Goal: Task Accomplishment & Management: Manage account settings

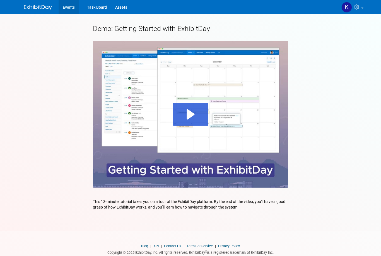
click at [72, 9] on link "Events" at bounding box center [69, 7] width 20 height 14
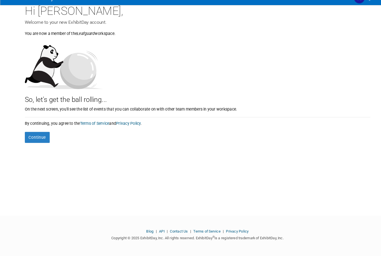
scroll to position [5, 0]
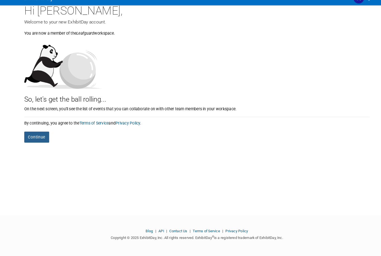
click at [36, 136] on button "Continue" at bounding box center [36, 141] width 24 height 11
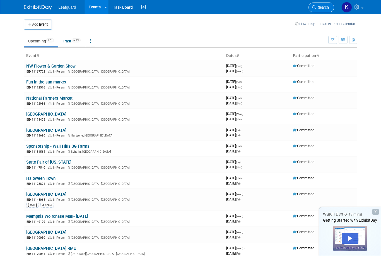
click at [325, 5] on span "Search" at bounding box center [322, 7] width 13 height 4
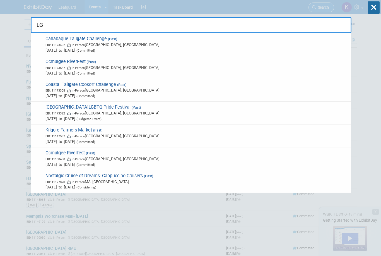
type input "L"
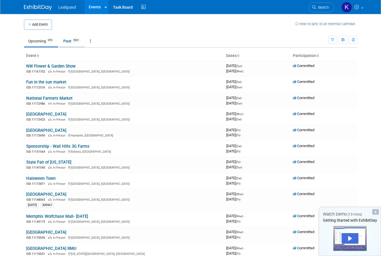
click at [73, 40] on link "Past 5521" at bounding box center [72, 41] width 26 height 11
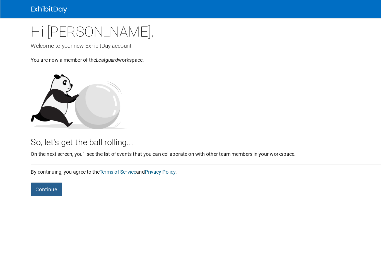
click at [41, 145] on button "Continue" at bounding box center [36, 146] width 24 height 11
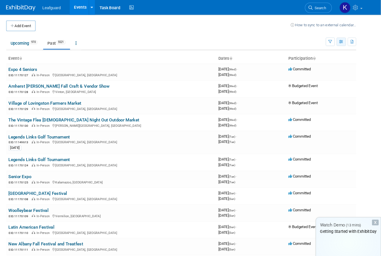
click at [339, 42] on button "button" at bounding box center [343, 40] width 9 height 8
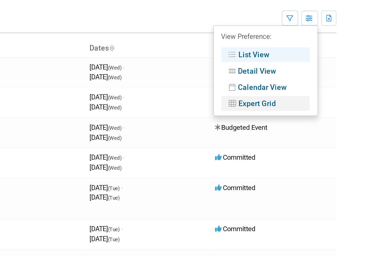
click at [296, 81] on link "Expert Grid" at bounding box center [319, 85] width 47 height 8
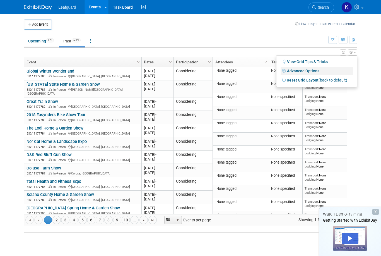
click at [313, 73] on link "Advanced Options" at bounding box center [317, 71] width 72 height 8
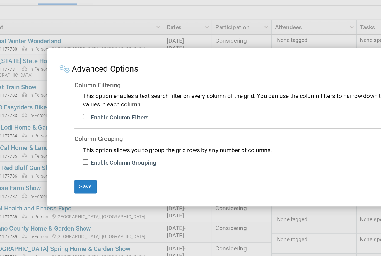
click at [92, 119] on label "Enable Column Filters" at bounding box center [112, 122] width 40 height 6
click at [89, 119] on input "Enable Column Filters" at bounding box center [91, 121] width 4 height 4
checkbox input "true"
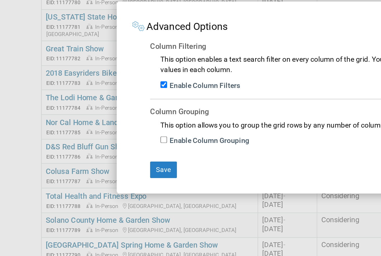
click at [91, 149] on input "Enable Column Grouping" at bounding box center [91, 151] width 4 height 4
checkbox input "true"
click at [94, 163] on button "Save" at bounding box center [90, 167] width 15 height 9
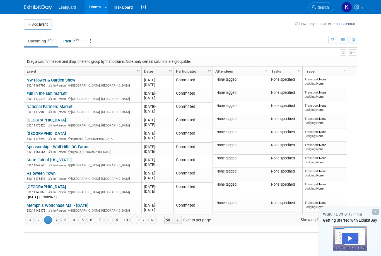
click at [209, 72] on span "Column Settings" at bounding box center [209, 71] width 4 height 4
click at [245, 97] on span "Columns" at bounding box center [229, 96] width 45 height 9
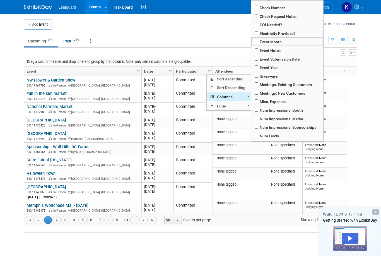
scroll to position [78, 0]
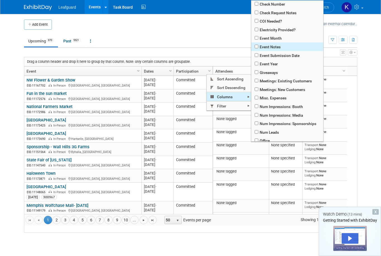
click at [258, 48] on input "checkbox" at bounding box center [257, 47] width 4 height 4
checkbox input "true"
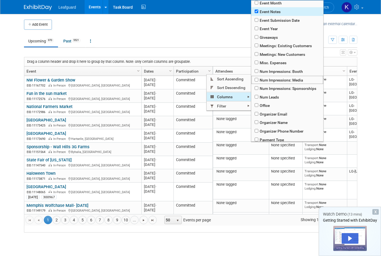
scroll to position [114, 0]
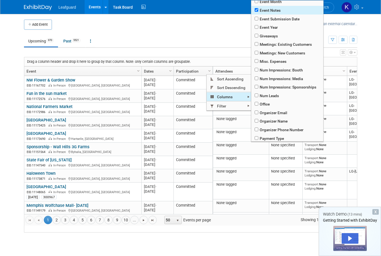
click at [277, 108] on span "Office" at bounding box center [287, 104] width 72 height 9
checkbox input "true"
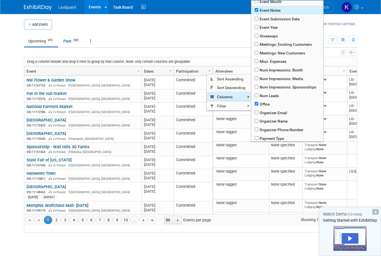
checkbox input "true"
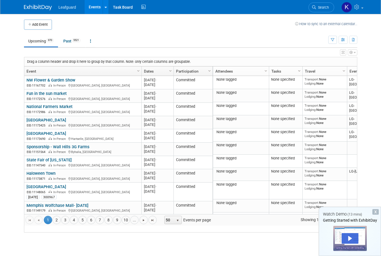
click at [298, 70] on span "Column Settings" at bounding box center [299, 71] width 4 height 4
click at [209, 69] on span "Column Settings" at bounding box center [209, 71] width 4 height 4
click at [237, 96] on span "Columns" at bounding box center [229, 96] width 45 height 9
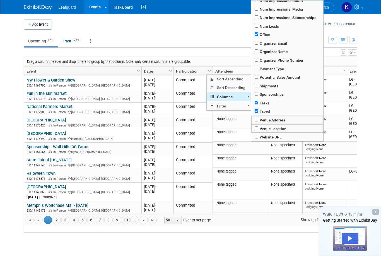
scroll to position [190, 0]
click at [258, 104] on input "checkbox" at bounding box center [257, 103] width 4 height 4
checkbox input "false"
checkbox input "true"
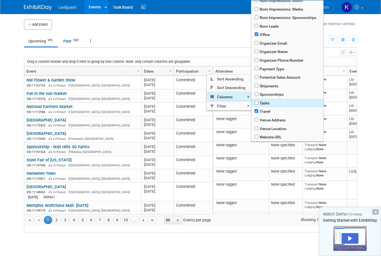
checkbox input "true"
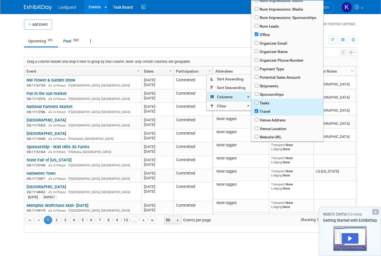
click at [258, 113] on input "checkbox" at bounding box center [257, 111] width 4 height 4
checkbox input "false"
checkbox input "true"
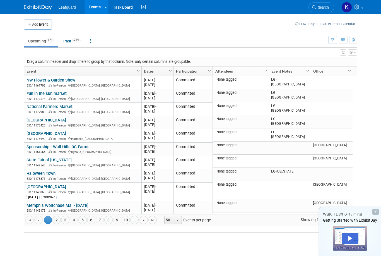
click at [373, 90] on body "Leafguard Events Add Event Bulk Upload Events Shareable Event Boards Task Board…" at bounding box center [190, 128] width 381 height 256
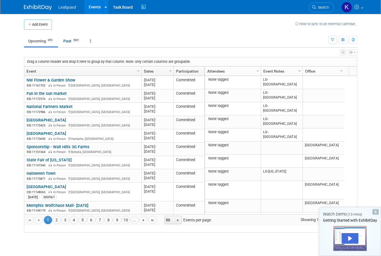
click at [300, 70] on span "Column Settings" at bounding box center [299, 71] width 4 height 4
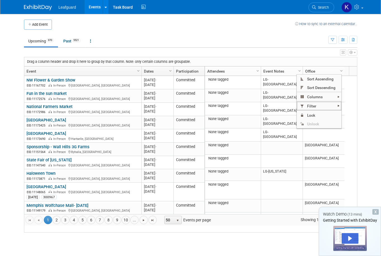
click at [339, 104] on span at bounding box center [338, 105] width 4 height 4
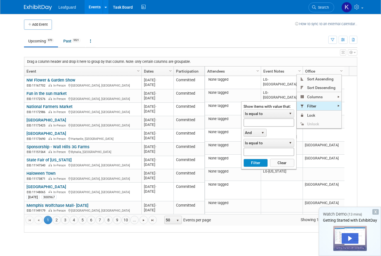
click at [287, 112] on span "select" at bounding box center [290, 114] width 7 height 8
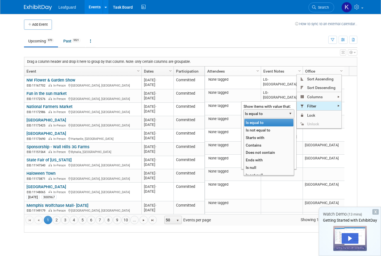
click at [266, 144] on li "Contains" at bounding box center [268, 145] width 49 height 8
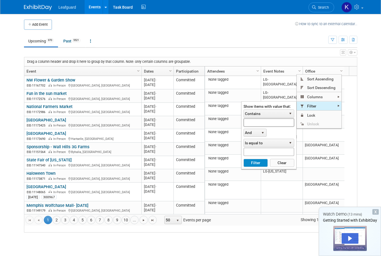
click at [276, 125] on input "text" at bounding box center [268, 122] width 51 height 8
click at [260, 162] on button "Filter" at bounding box center [255, 163] width 24 height 8
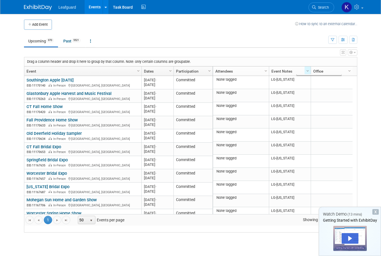
type input "LG-Conn"
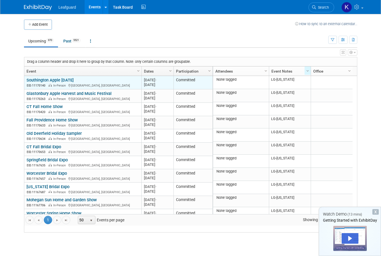
click at [74, 83] on link "Southington Apple [DATE]" at bounding box center [49, 80] width 47 height 5
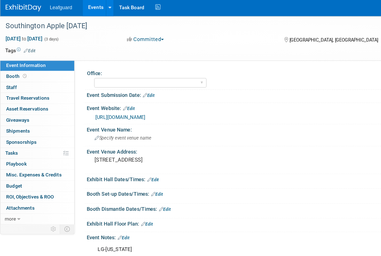
click at [131, 32] on button "Committed" at bounding box center [114, 32] width 33 height 6
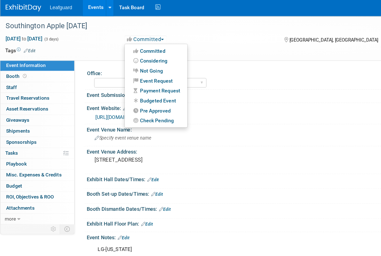
click at [134, 79] on div at bounding box center [190, 128] width 381 height 256
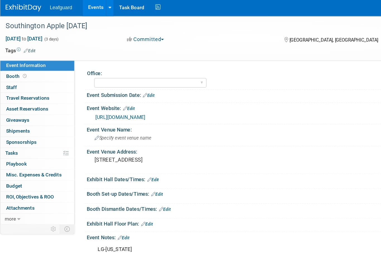
click at [125, 30] on button "Committed" at bounding box center [114, 32] width 33 height 6
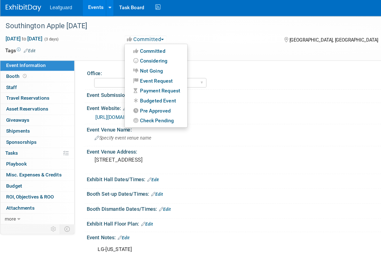
click at [122, 77] on div at bounding box center [190, 128] width 381 height 256
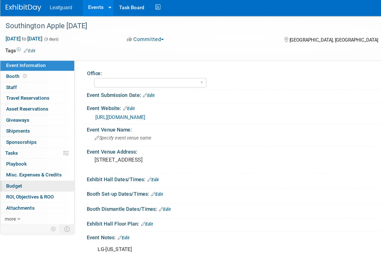
click at [23, 143] on link "Budget" at bounding box center [29, 147] width 58 height 8
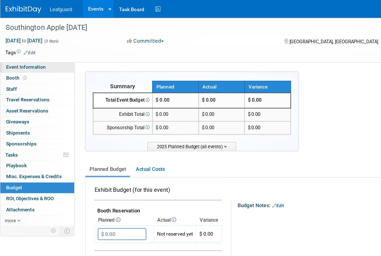
click at [26, 54] on span "Event Information" at bounding box center [20, 52] width 31 height 4
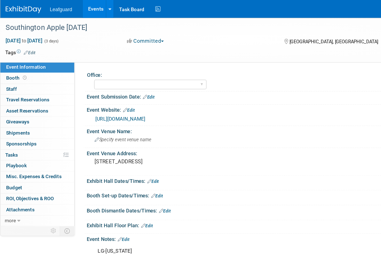
click at [128, 32] on button "Committed" at bounding box center [114, 32] width 33 height 6
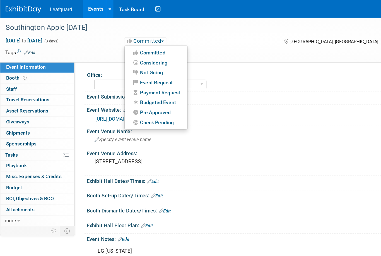
click at [105, 78] on div at bounding box center [190, 128] width 381 height 256
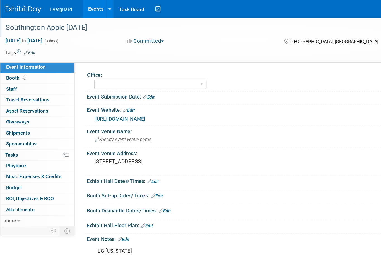
click at [130, 28] on div "Southington Apple [DATE]" at bounding box center [171, 21] width 343 height 15
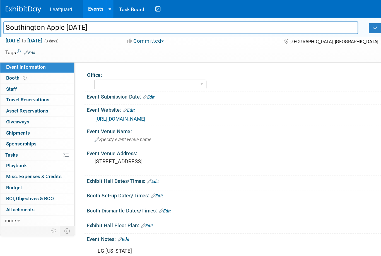
click at [128, 35] on button "Committed" at bounding box center [114, 32] width 33 height 6
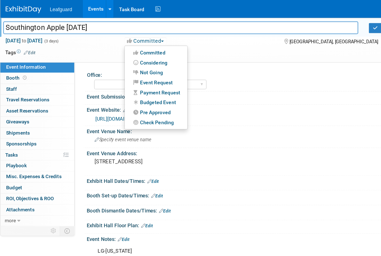
click at [135, 79] on div at bounding box center [190, 128] width 381 height 256
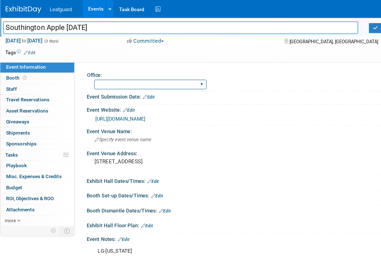
click at [110, 66] on select "[GEOGRAPHIC_DATA] [US_STATE] [GEOGRAPHIC_DATA] [GEOGRAPHIC_DATA] [GEOGRAPHIC_DA…" at bounding box center [118, 66] width 88 height 8
select select "[US_STATE]"
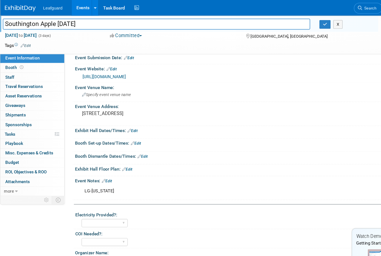
scroll to position [24, 0]
click at [127, 31] on button "Committed" at bounding box center [114, 32] width 33 height 6
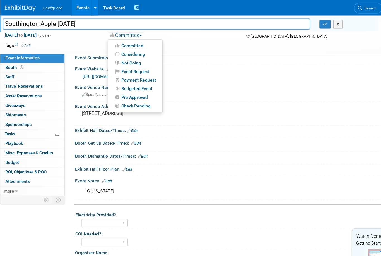
click at [132, 47] on div at bounding box center [190, 128] width 381 height 256
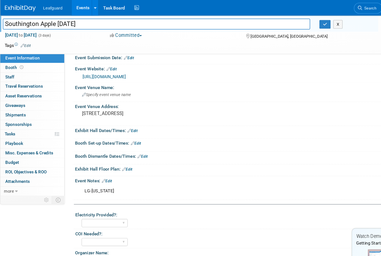
click at [130, 30] on button "Committed" at bounding box center [114, 32] width 33 height 6
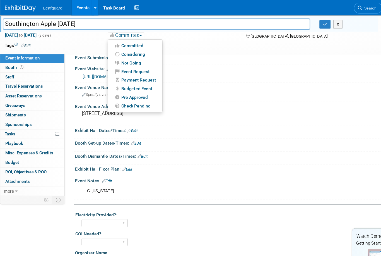
click at [133, 79] on div at bounding box center [190, 128] width 381 height 256
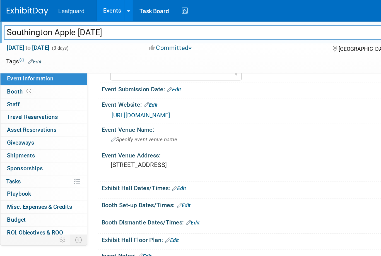
scroll to position [0, 0]
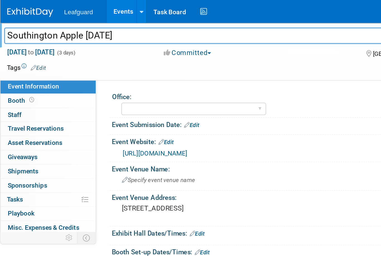
click at [127, 32] on button "Committed" at bounding box center [114, 32] width 33 height 6
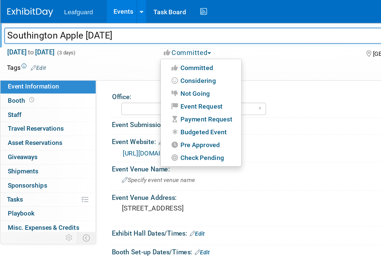
click at [125, 78] on div at bounding box center [190, 128] width 381 height 256
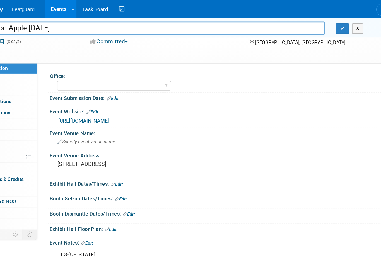
click at [100, 31] on button "Committed" at bounding box center [114, 32] width 33 height 6
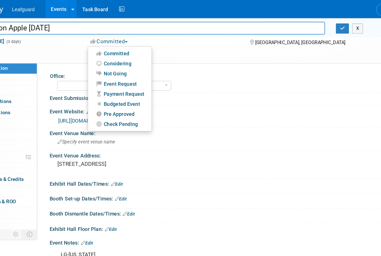
click at [104, 81] on div at bounding box center [190, 128] width 381 height 256
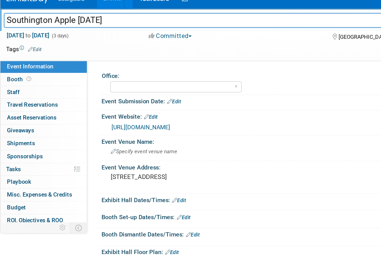
click at [129, 32] on span "button" at bounding box center [127, 32] width 2 height 1
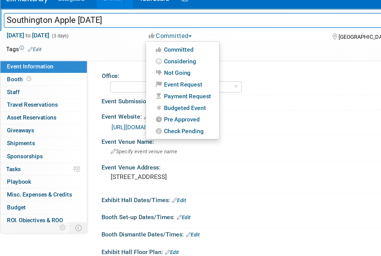
click at [123, 74] on div at bounding box center [190, 128] width 381 height 256
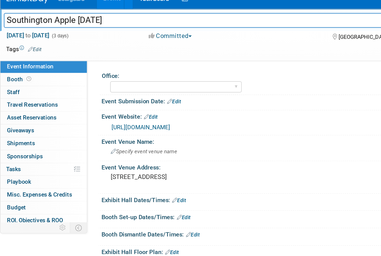
click at [128, 29] on button "Committed" at bounding box center [114, 32] width 33 height 6
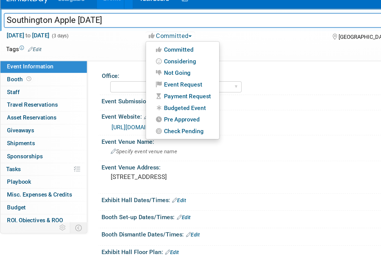
click at [124, 50] on div at bounding box center [190, 128] width 381 height 256
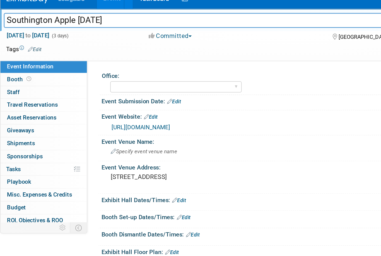
click at [131, 29] on button "Committed" at bounding box center [114, 32] width 33 height 6
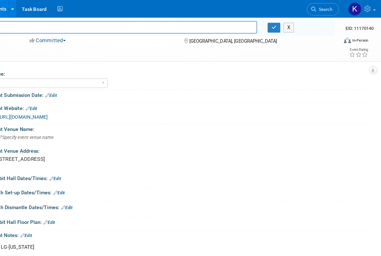
click at [218, 23] on div at bounding box center [190, 128] width 381 height 256
click at [293, 23] on icon "button" at bounding box center [295, 22] width 4 height 4
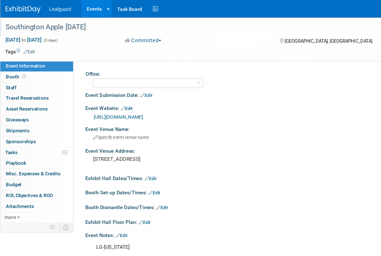
click at [131, 33] on button "Committed" at bounding box center [114, 32] width 33 height 6
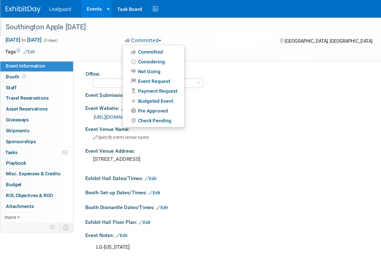
click at [137, 79] on div at bounding box center [190, 128] width 381 height 256
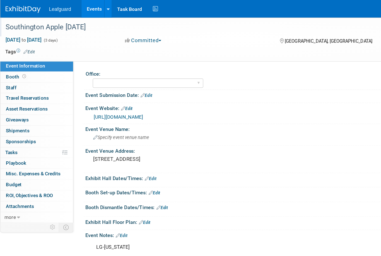
click at [127, 33] on button "Committed" at bounding box center [114, 32] width 33 height 6
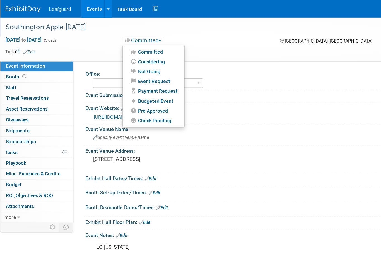
click at [127, 79] on div at bounding box center [190, 128] width 381 height 256
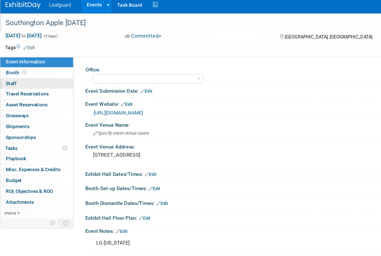
click at [13, 66] on link "0 Staff 0" at bounding box center [29, 70] width 58 height 8
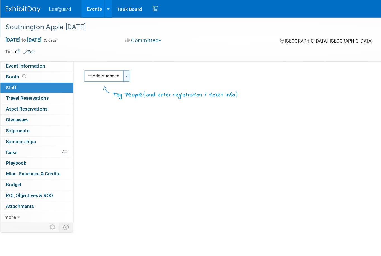
click at [104, 63] on button "Toggle Dropdown" at bounding box center [101, 60] width 6 height 9
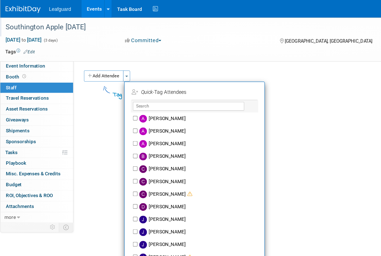
click at [132, 83] on div at bounding box center [190, 128] width 381 height 256
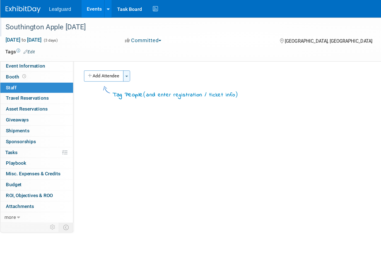
click at [104, 60] on button "Toggle Dropdown" at bounding box center [101, 60] width 6 height 9
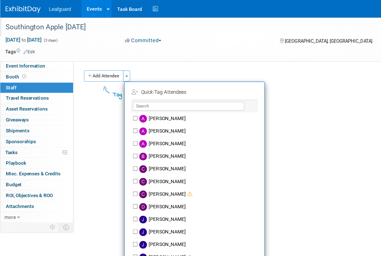
click at [117, 83] on div at bounding box center [190, 128] width 381 height 256
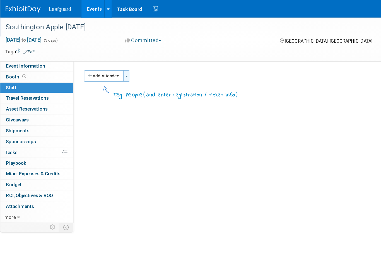
click at [102, 59] on button "Toggle Dropdown" at bounding box center [101, 60] width 6 height 9
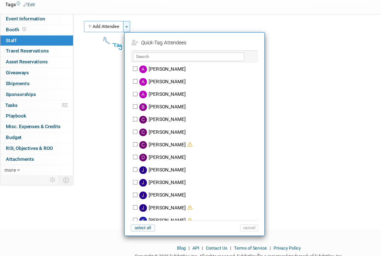
scroll to position [5, 0]
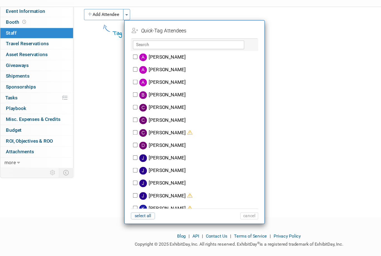
click at [121, 33] on div at bounding box center [190, 128] width 381 height 256
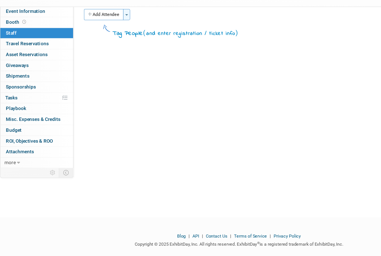
click at [101, 51] on button "Toggle Dropdown" at bounding box center [101, 55] width 6 height 9
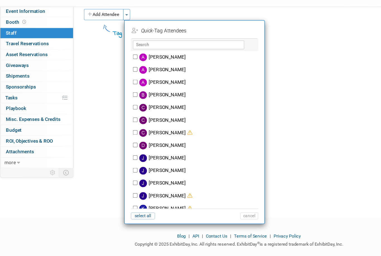
click at [135, 36] on div at bounding box center [190, 128] width 381 height 256
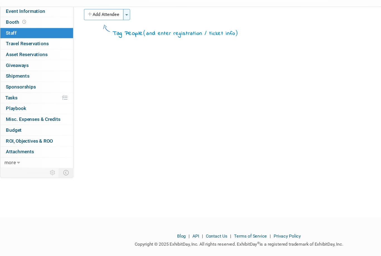
click at [104, 51] on button "Toggle Dropdown" at bounding box center [101, 55] width 6 height 9
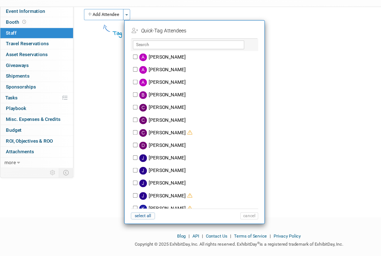
click at [129, 36] on div at bounding box center [190, 128] width 381 height 256
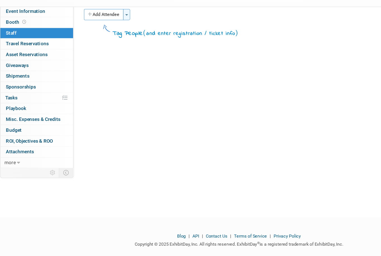
click at [103, 51] on button "Toggle Dropdown" at bounding box center [101, 55] width 6 height 9
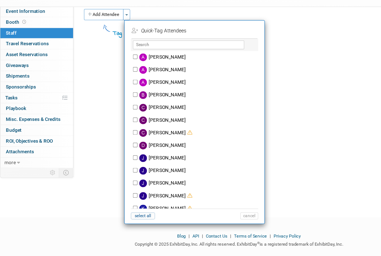
click at [117, 33] on div at bounding box center [190, 128] width 381 height 256
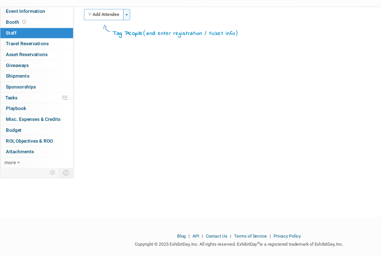
click at [99, 51] on button "Toggle Dropdown" at bounding box center [101, 55] width 6 height 9
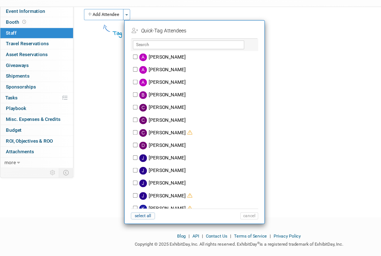
click at [182, 35] on div at bounding box center [190, 128] width 381 height 256
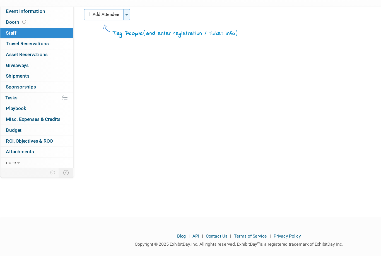
click at [103, 51] on button "Toggle Dropdown" at bounding box center [101, 55] width 6 height 9
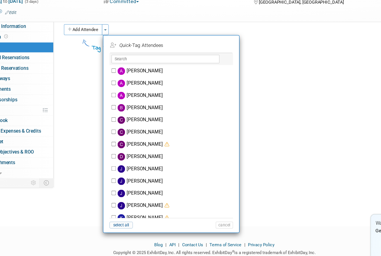
click at [98, 119] on div at bounding box center [190, 128] width 381 height 256
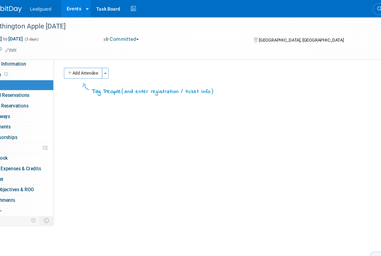
scroll to position [0, 0]
click at [98, 59] on button "Toggle Dropdown" at bounding box center [101, 60] width 6 height 9
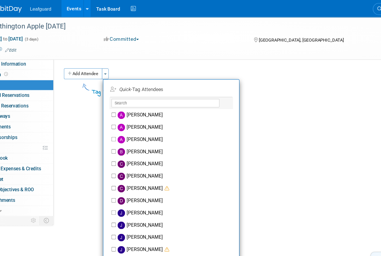
click at [98, 156] on div at bounding box center [190, 128] width 381 height 256
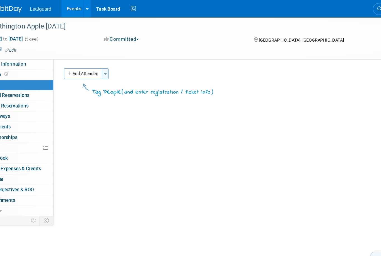
click at [98, 59] on button "Toggle Dropdown" at bounding box center [101, 60] width 6 height 9
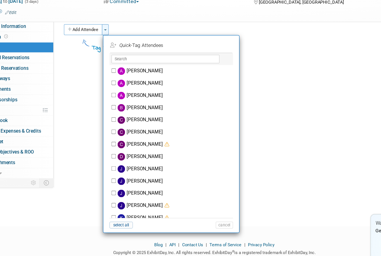
scroll to position [5, 0]
click at [95, 120] on div at bounding box center [190, 128] width 381 height 256
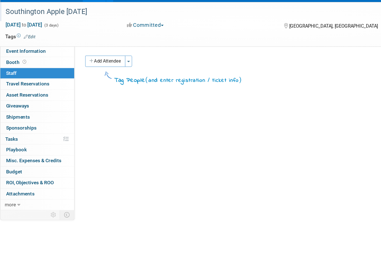
scroll to position [0, 0]
